Goal: Information Seeking & Learning: Learn about a topic

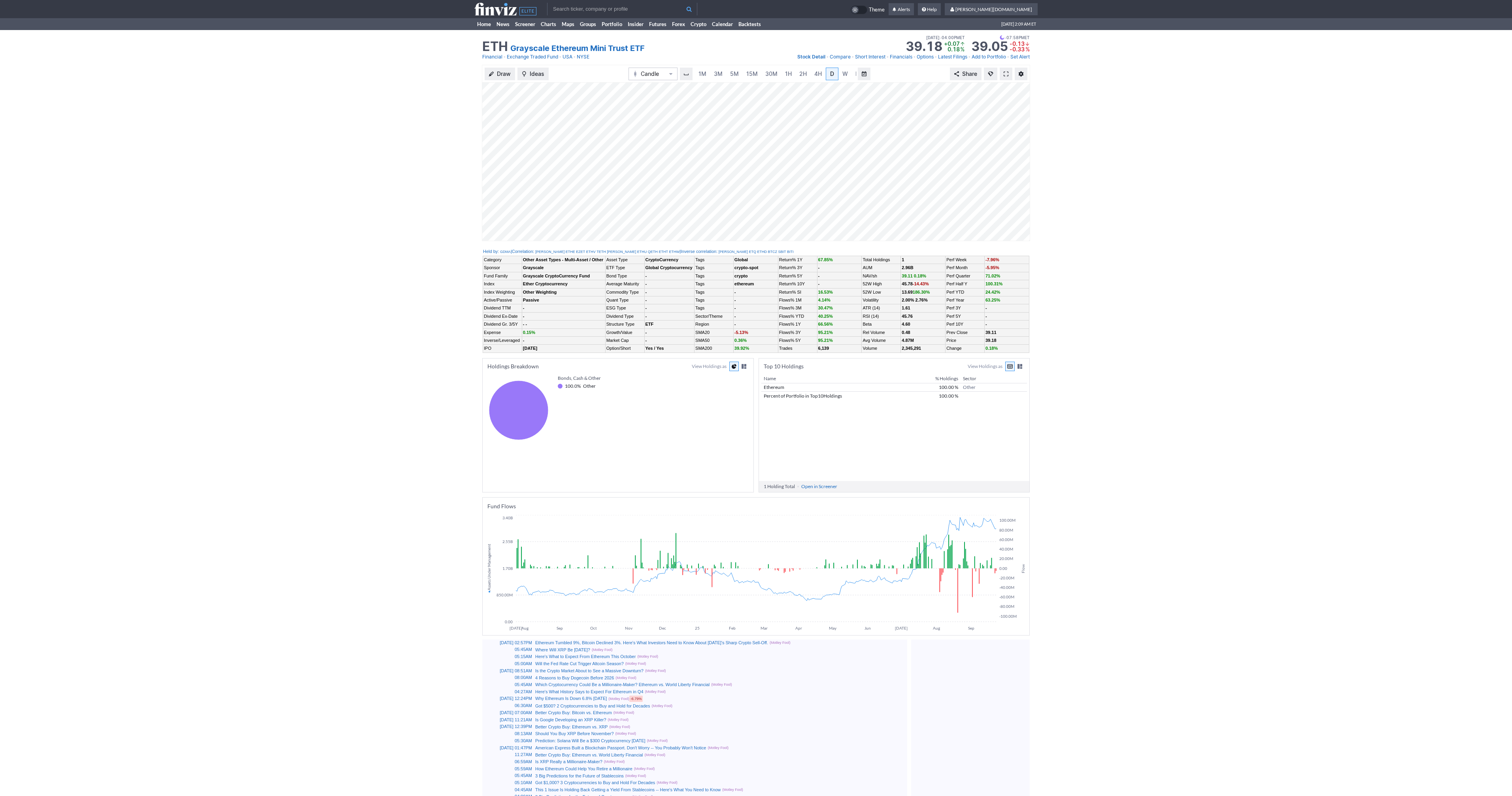
scroll to position [0, 8]
click at [1003, 71] on span at bounding box center [1006, 74] width 5 height 6
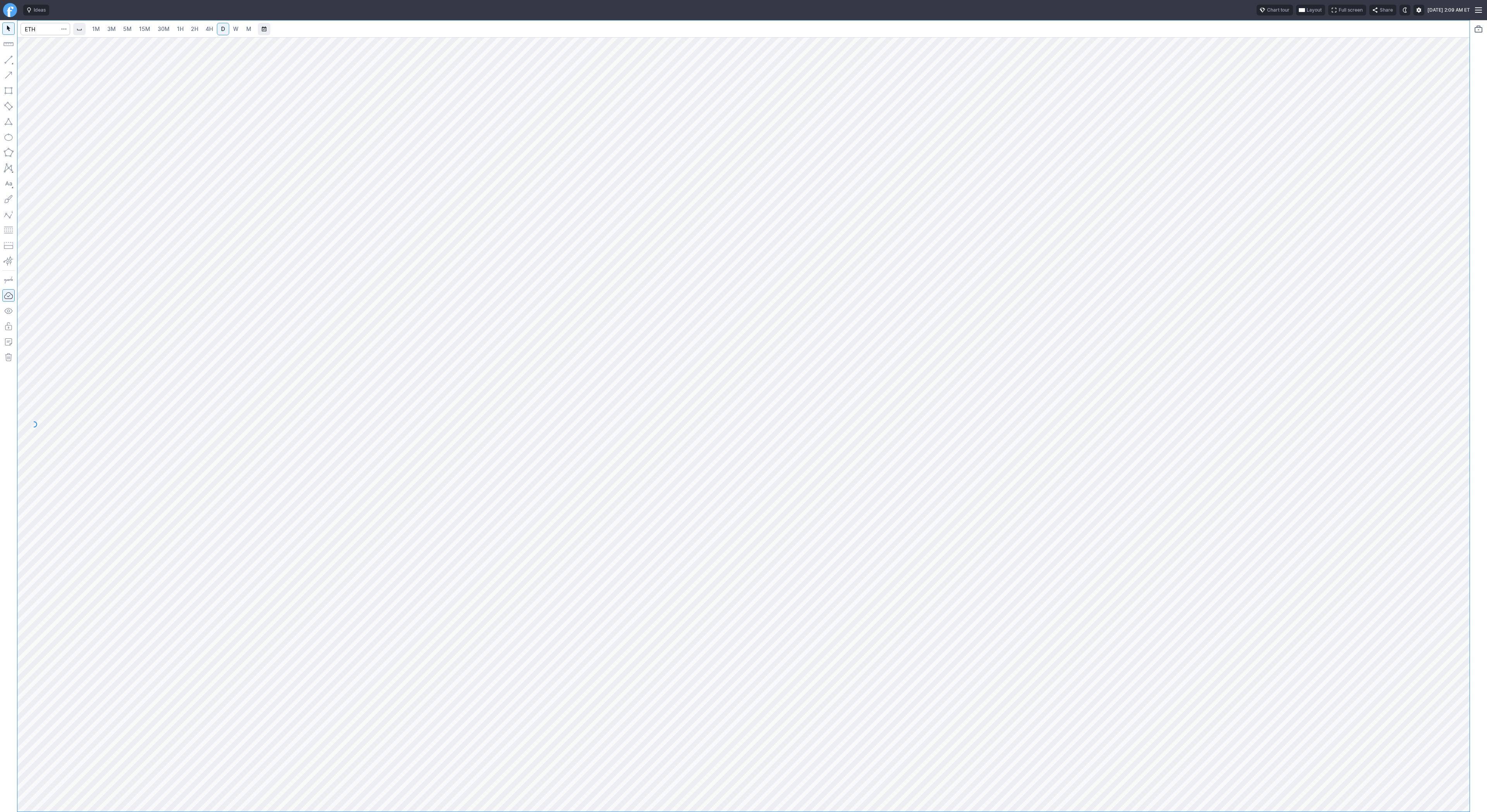
click at [533, 171] on div at bounding box center [744, 416] width 1452 height 791
click at [51, 29] on input "Search" at bounding box center [46, 29] width 50 height 12
type input "eth"
click at [80, 146] on span "ereum / USD" at bounding box center [73, 143] width 28 height 6
click at [105, 31] on link "3M" at bounding box center [111, 29] width 16 height 12
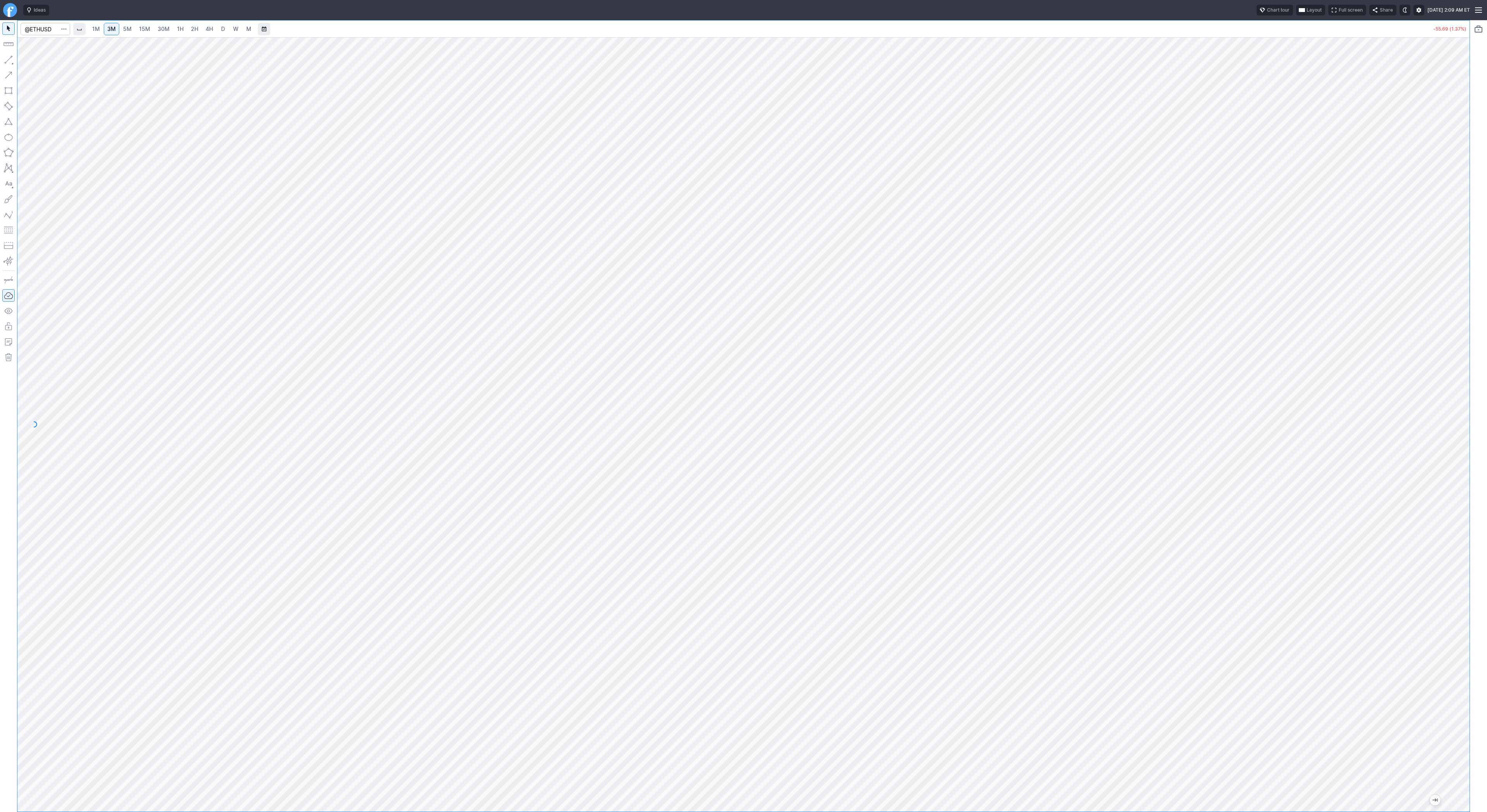
click at [180, 27] on span "1H" at bounding box center [180, 28] width 6 height 6
click at [114, 32] on span "3M" at bounding box center [111, 29] width 9 height 8
click at [46, 36] on div at bounding box center [46, 29] width 50 height 17
click at [46, 32] on input "Search" at bounding box center [46, 29] width 50 height 12
type input "coin"
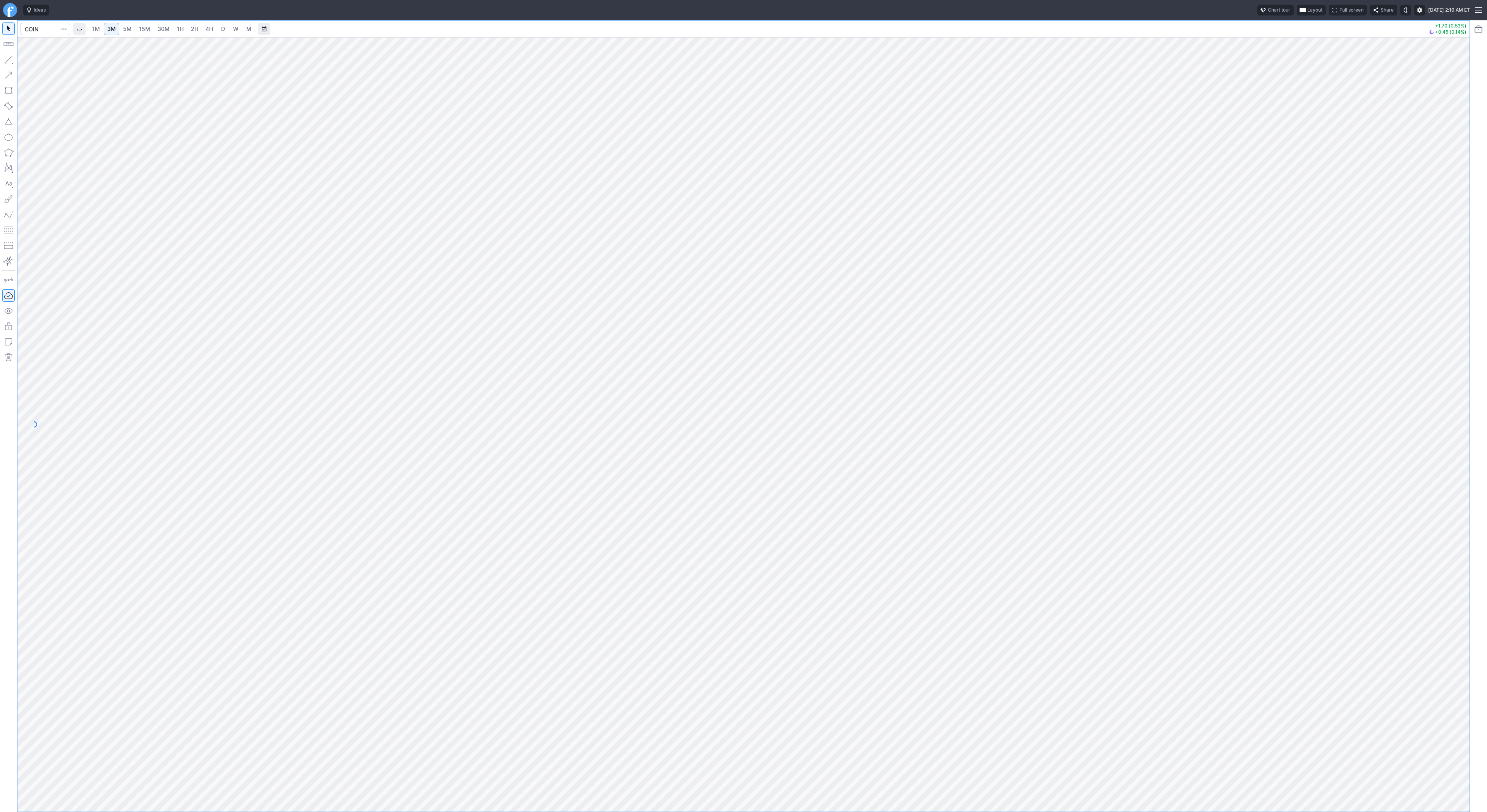
click at [191, 29] on span "2H" at bounding box center [195, 28] width 8 height 6
click at [44, 28] on input "Search" at bounding box center [46, 29] width 50 height 12
click at [32, 62] on span "Line" at bounding box center [45, 61] width 31 height 8
click at [11, 56] on button "button" at bounding box center [8, 59] width 12 height 12
click at [9, 56] on button "button" at bounding box center [8, 59] width 12 height 12
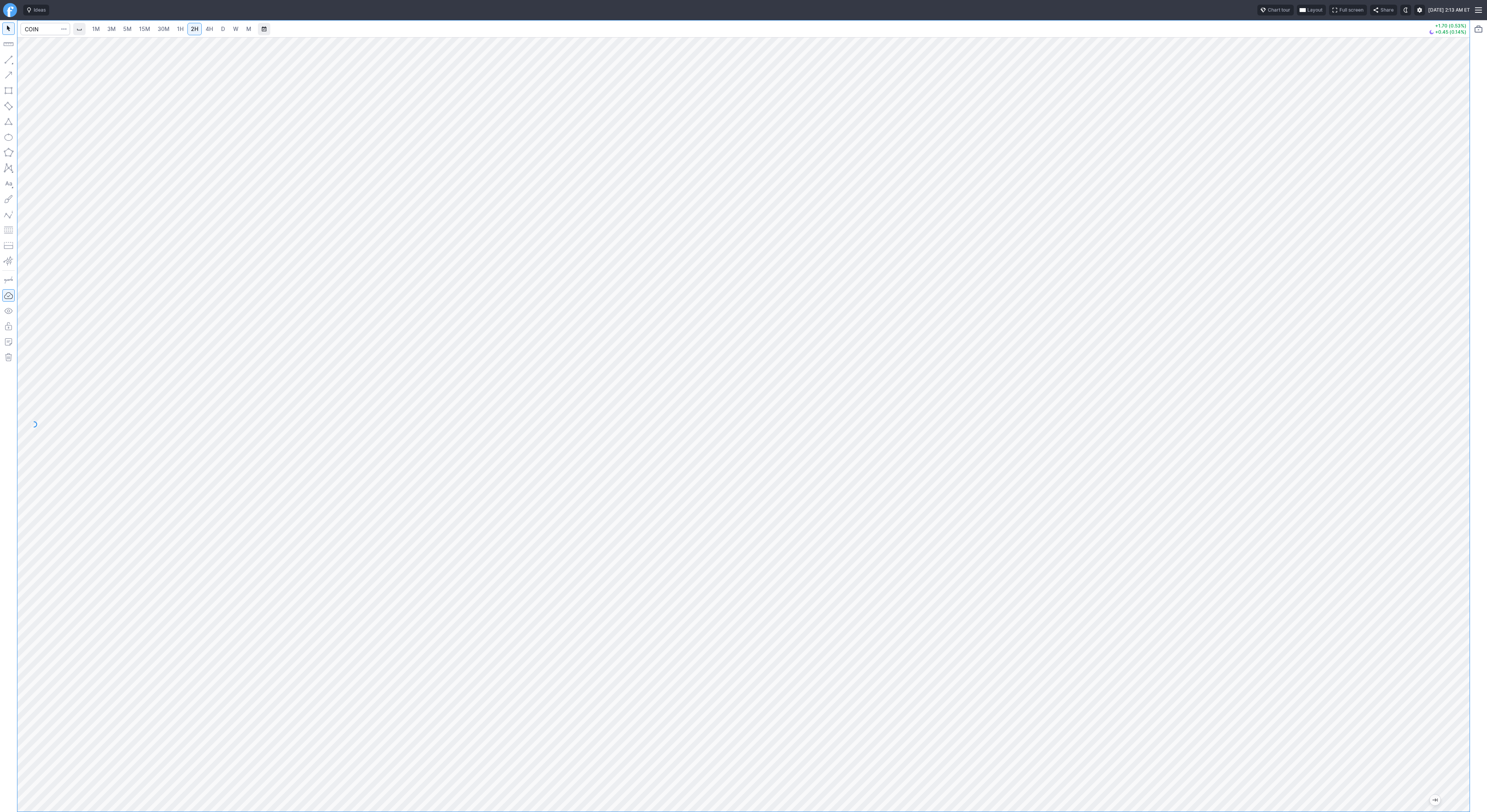
click at [12, 57] on button "button" at bounding box center [8, 59] width 12 height 12
click at [39, 25] on input "Search" at bounding box center [46, 29] width 50 height 12
type input "eth"
click at [70, 146] on span "ereum / USD" at bounding box center [73, 143] width 28 height 6
click at [116, 29] on link "3M" at bounding box center [111, 29] width 16 height 12
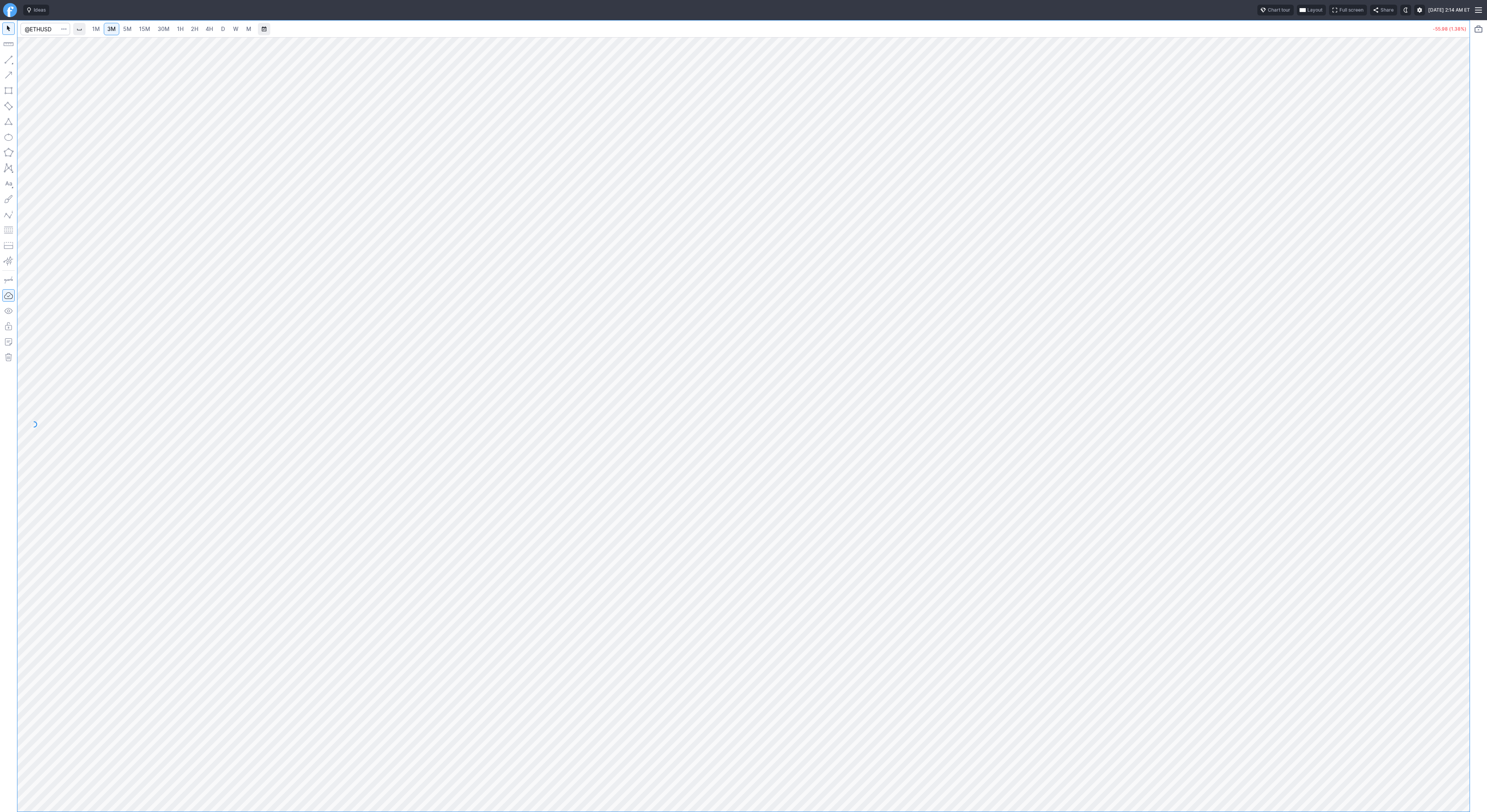
click at [162, 30] on span "30M" at bounding box center [163, 28] width 12 height 6
click at [177, 30] on span "1H" at bounding box center [180, 28] width 6 height 6
click at [192, 29] on span "2H" at bounding box center [195, 28] width 8 height 6
click at [115, 29] on span "3M" at bounding box center [111, 28] width 9 height 6
click at [180, 31] on span "1H" at bounding box center [180, 28] width 6 height 6
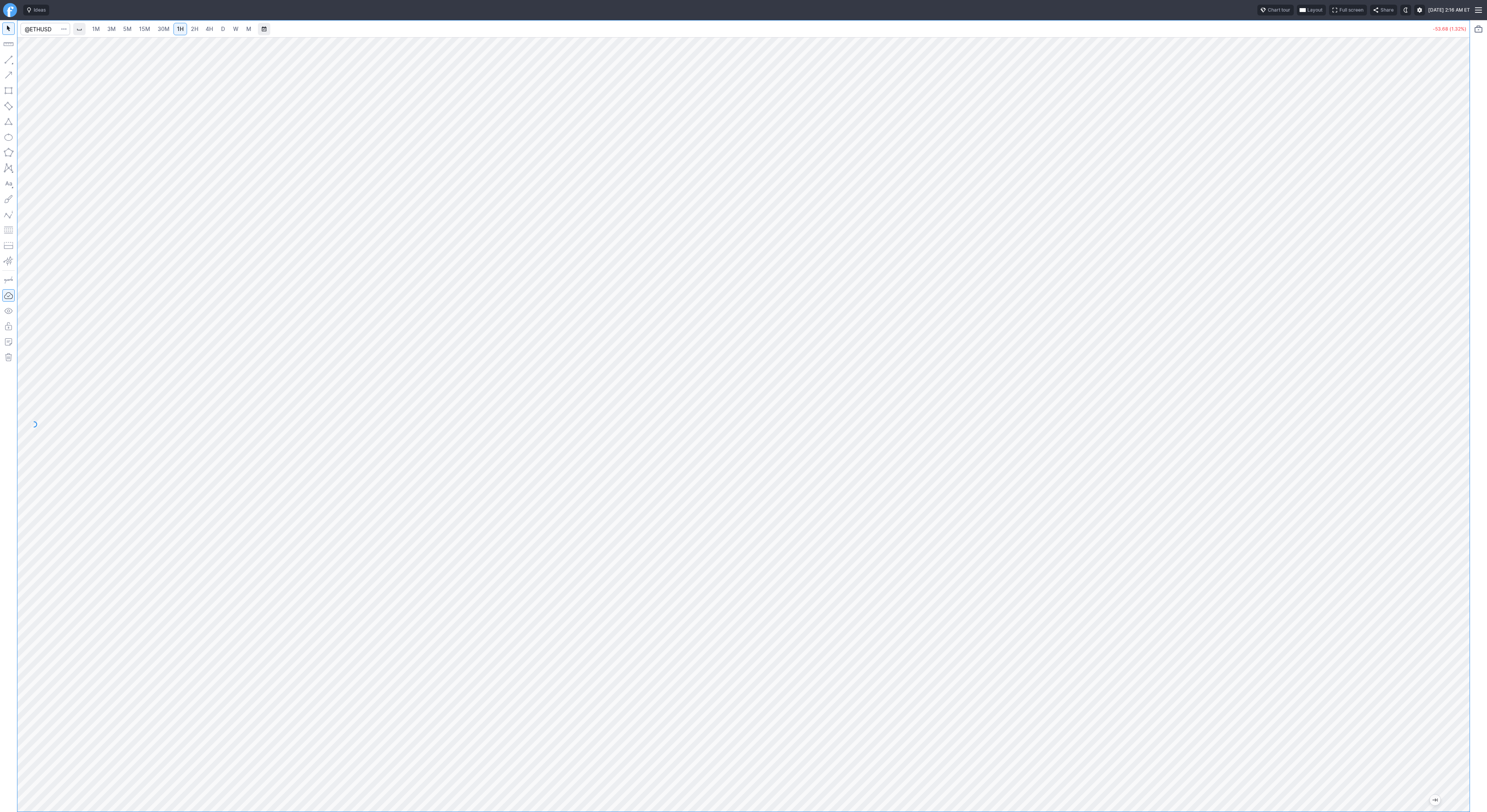
click at [198, 28] on link "2H" at bounding box center [195, 29] width 14 height 12
click at [29, 62] on button "Line" at bounding box center [42, 61] width 45 height 11
click at [128, 33] on link "5M" at bounding box center [127, 29] width 16 height 12
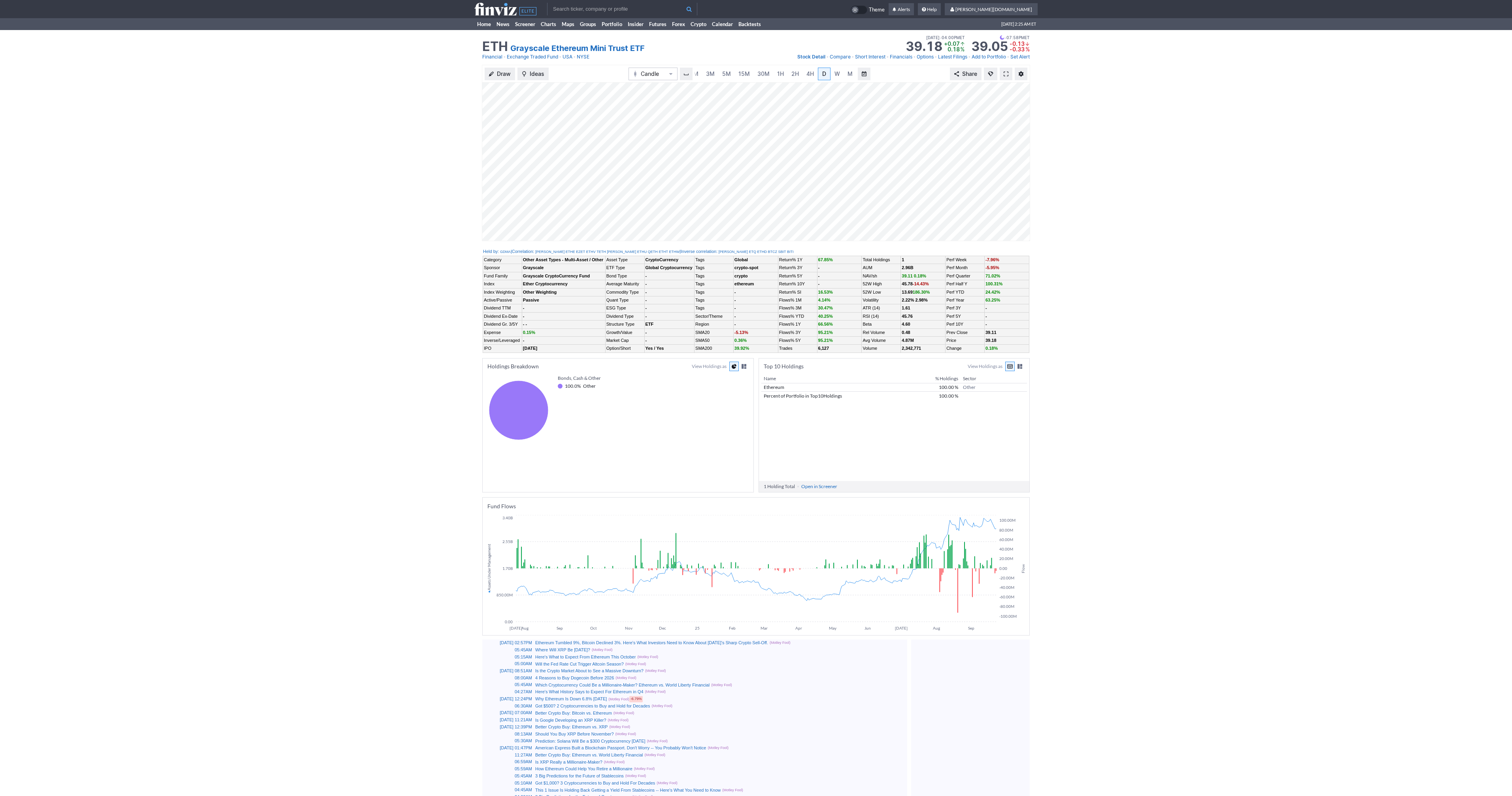
scroll to position [0, 8]
